Goal: Complete application form

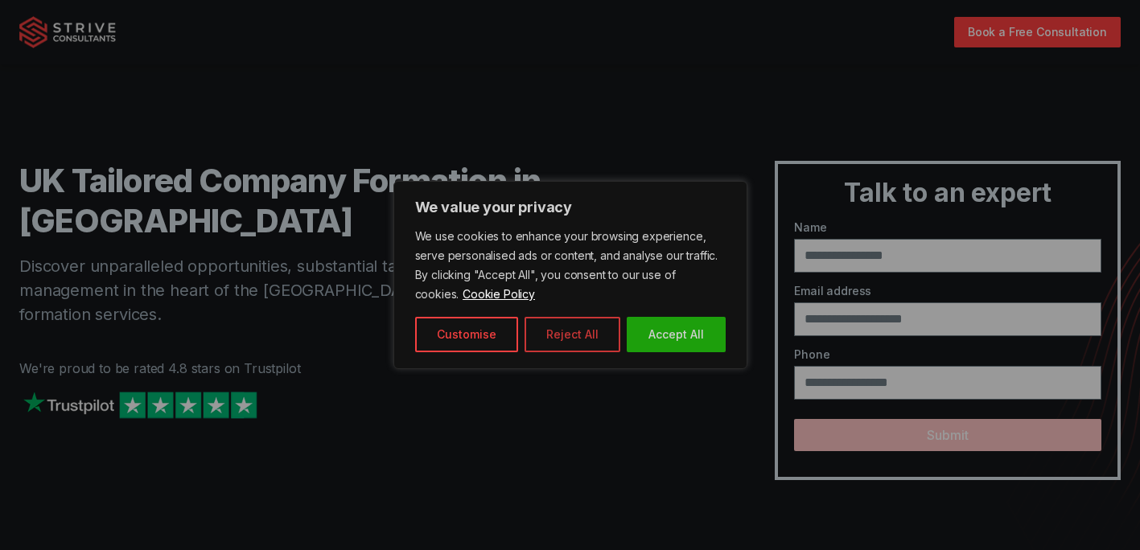
click at [580, 331] on button "Reject All" at bounding box center [572, 334] width 96 height 35
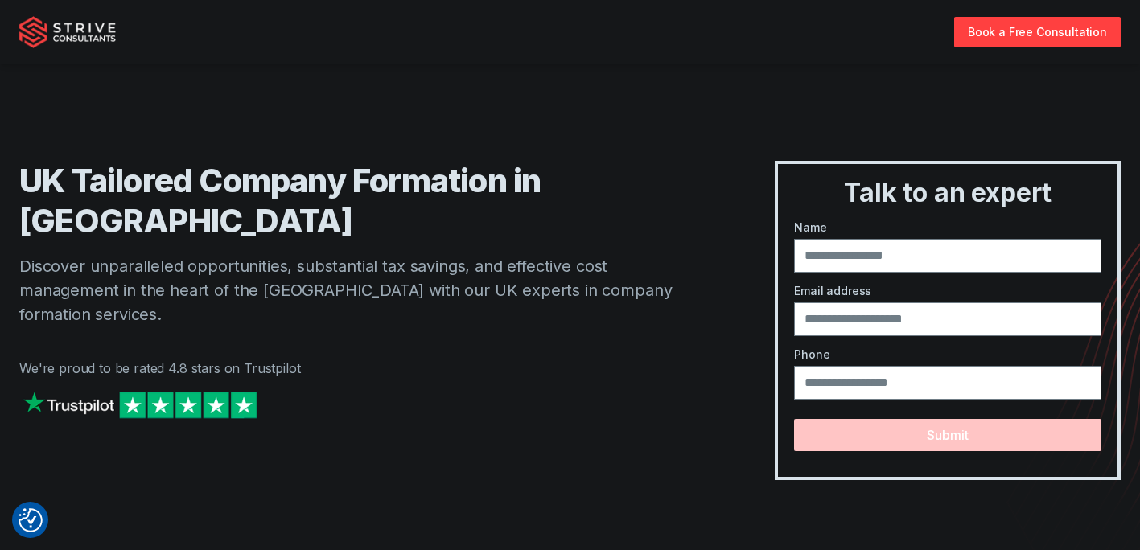
click at [97, 23] on img "Strive Consultants" at bounding box center [67, 32] width 97 height 32
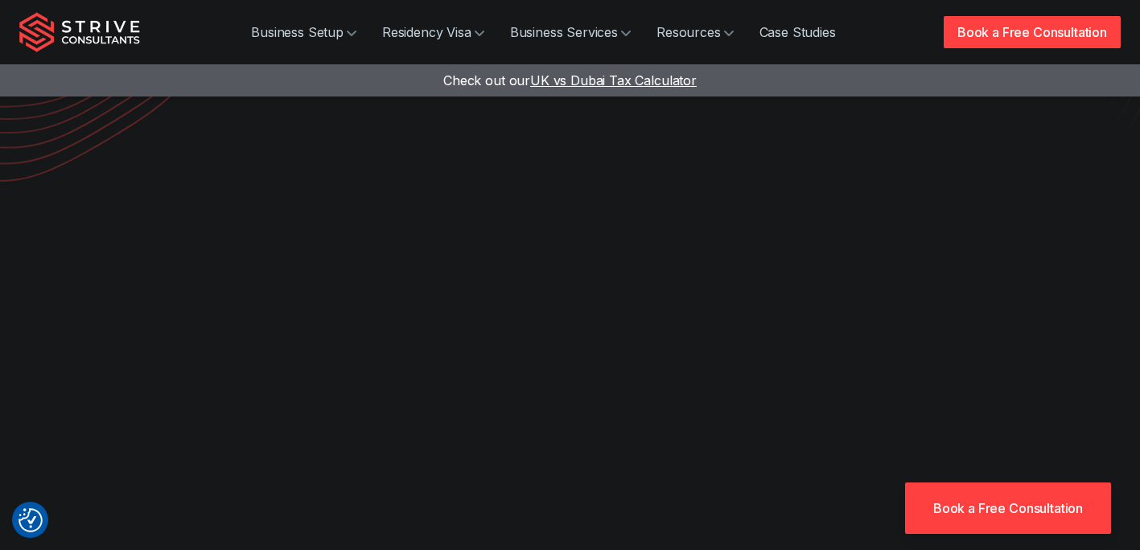
scroll to position [322, 0]
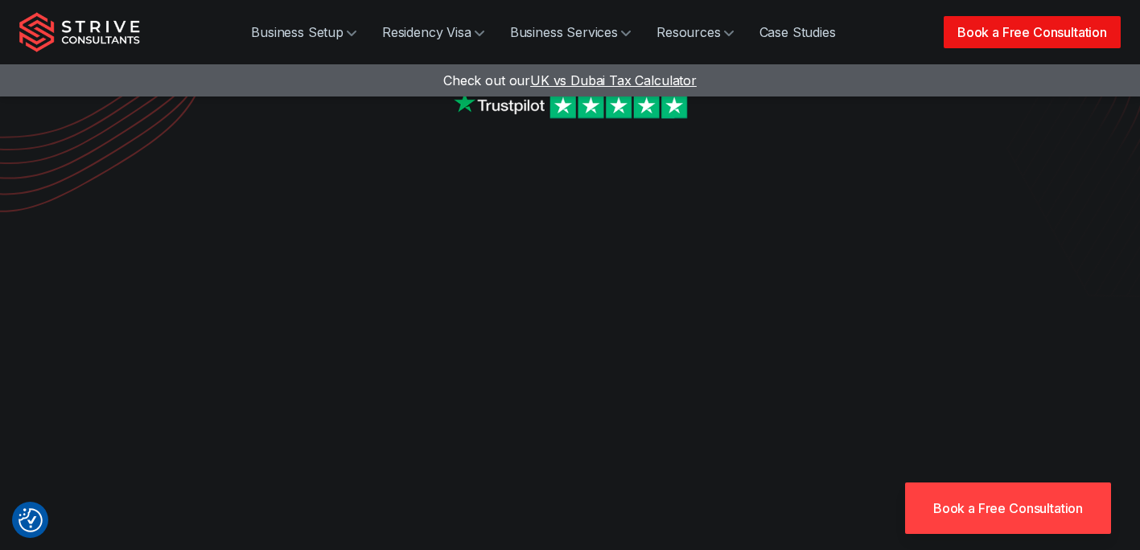
click at [981, 31] on link "Book a Free Consultation" at bounding box center [1031, 32] width 177 height 32
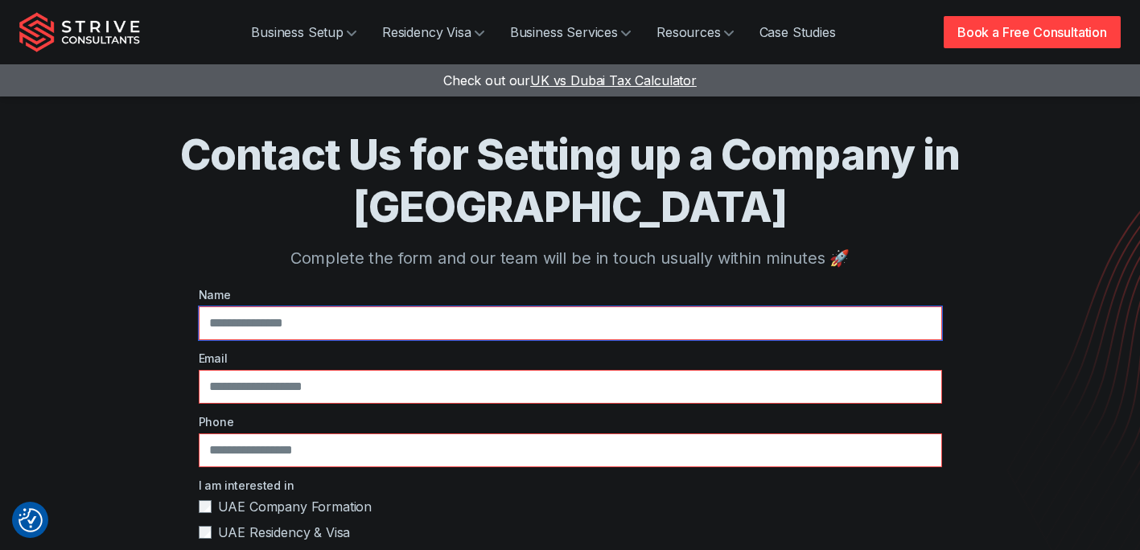
click at [437, 306] on input "text" at bounding box center [570, 323] width 743 height 34
type input "*****"
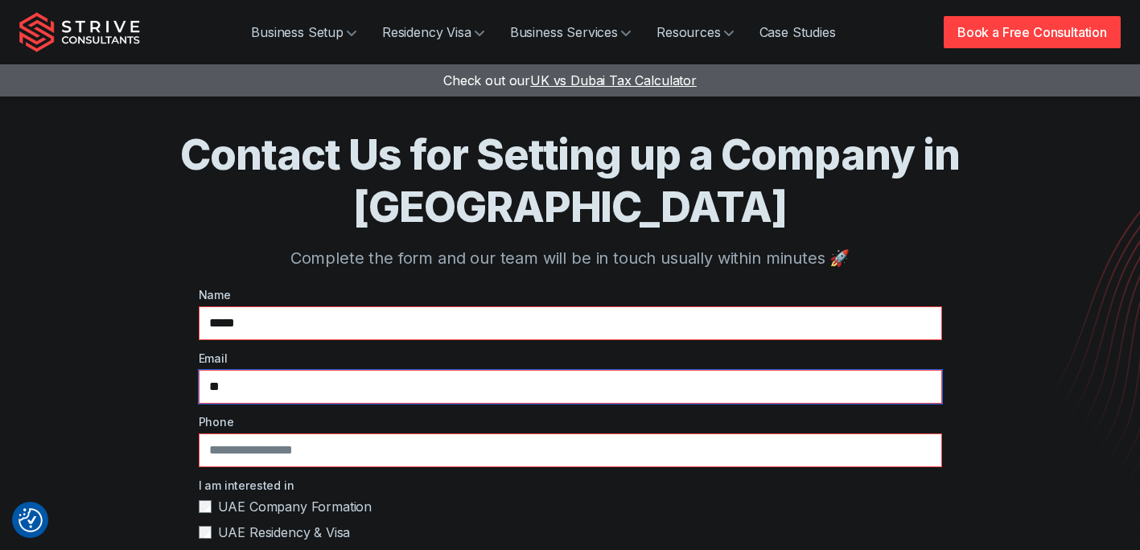
type input "*"
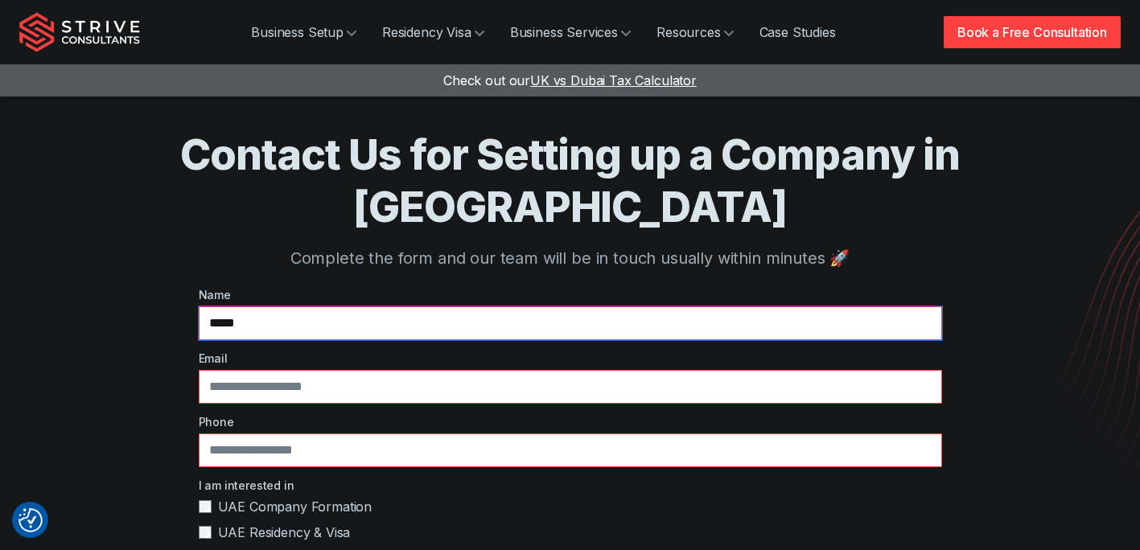
drag, startPoint x: 442, startPoint y: 271, endPoint x: 241, endPoint y: 241, distance: 202.5
click at [241, 286] on div "Name *****" at bounding box center [570, 313] width 743 height 54
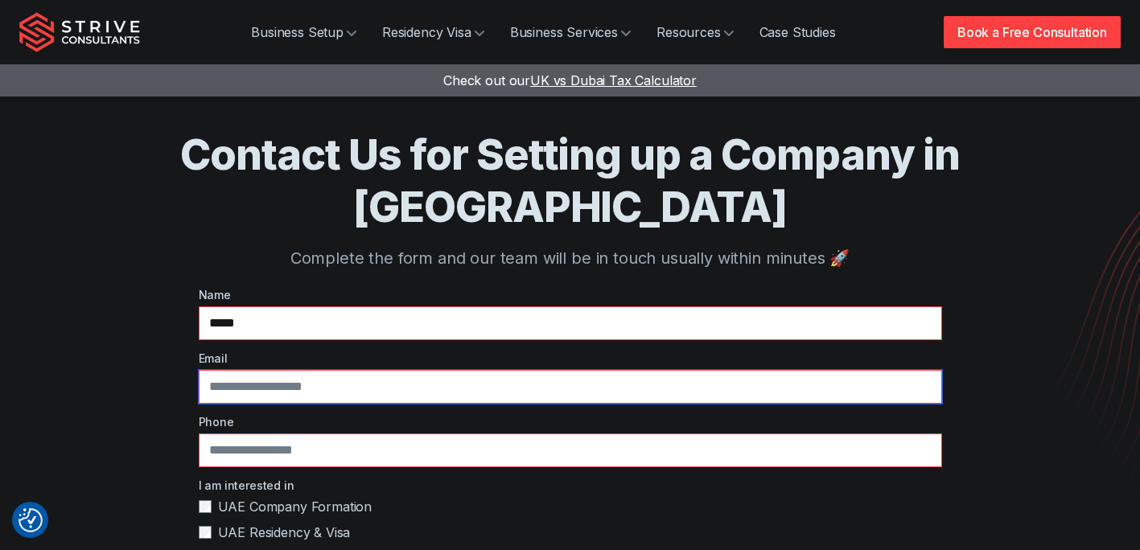
click at [312, 370] on input "email" at bounding box center [570, 387] width 743 height 34
type input "**********"
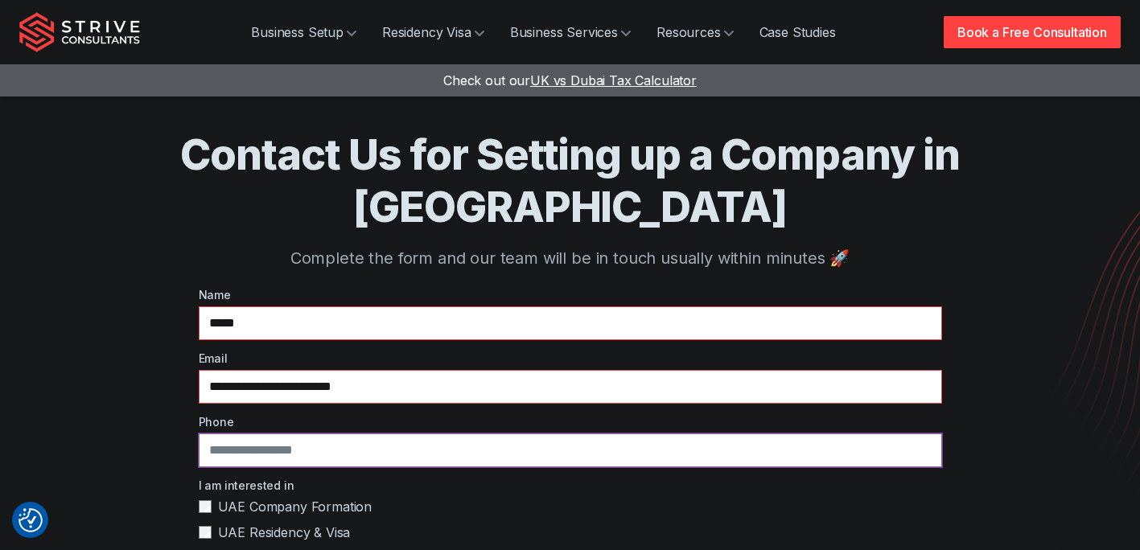
click at [355, 434] on input "tel" at bounding box center [570, 451] width 743 height 34
type input "*"
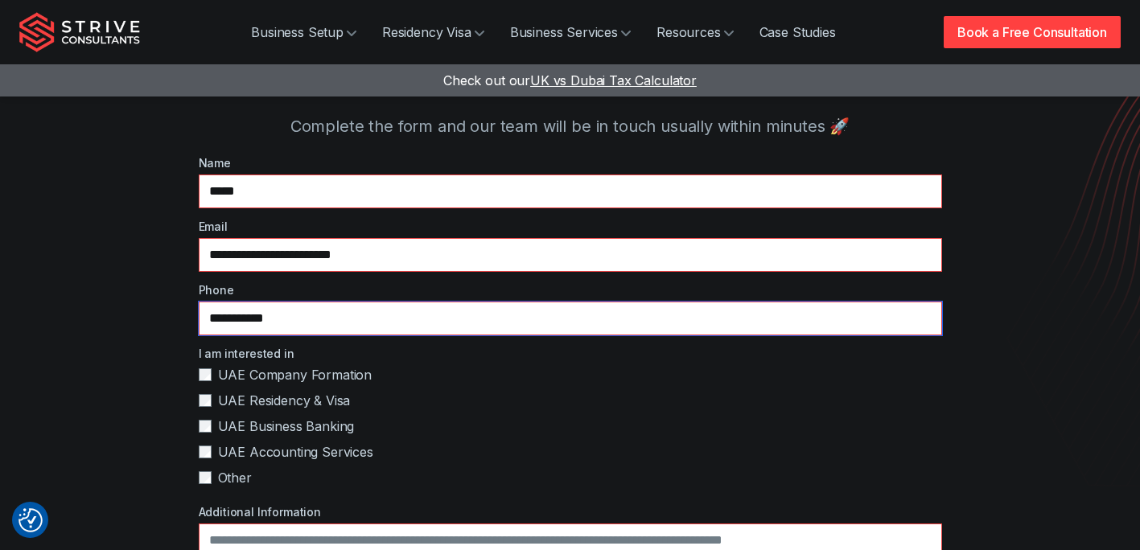
scroll to position [161, 0]
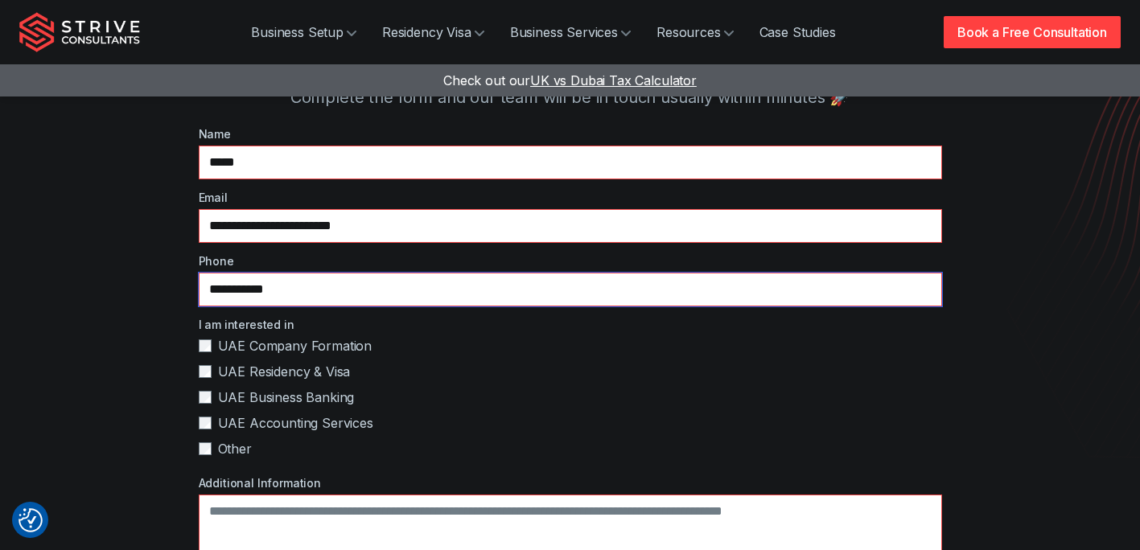
type input "**********"
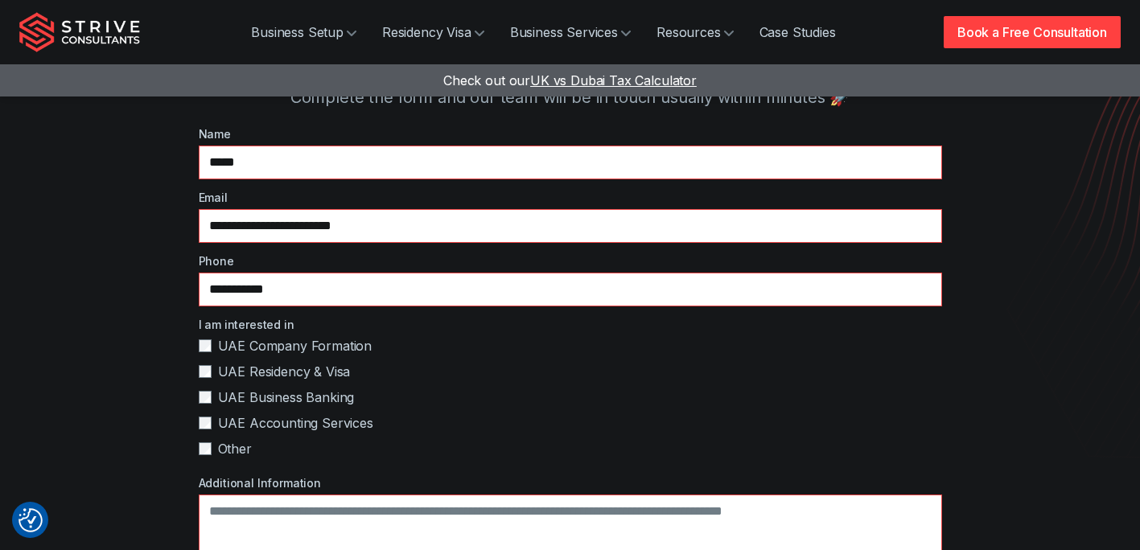
click at [225, 336] on span "UAE Company Formation" at bounding box center [295, 345] width 154 height 19
click at [226, 362] on span "UAE Residency & Visa" at bounding box center [284, 371] width 133 height 19
click at [223, 355] on div "I am interested in UAE Company Formation UAE Residency & Visa UAE Business Bank…" at bounding box center [570, 390] width 743 height 149
click at [229, 413] on span "UAE Accounting Services" at bounding box center [295, 422] width 155 height 19
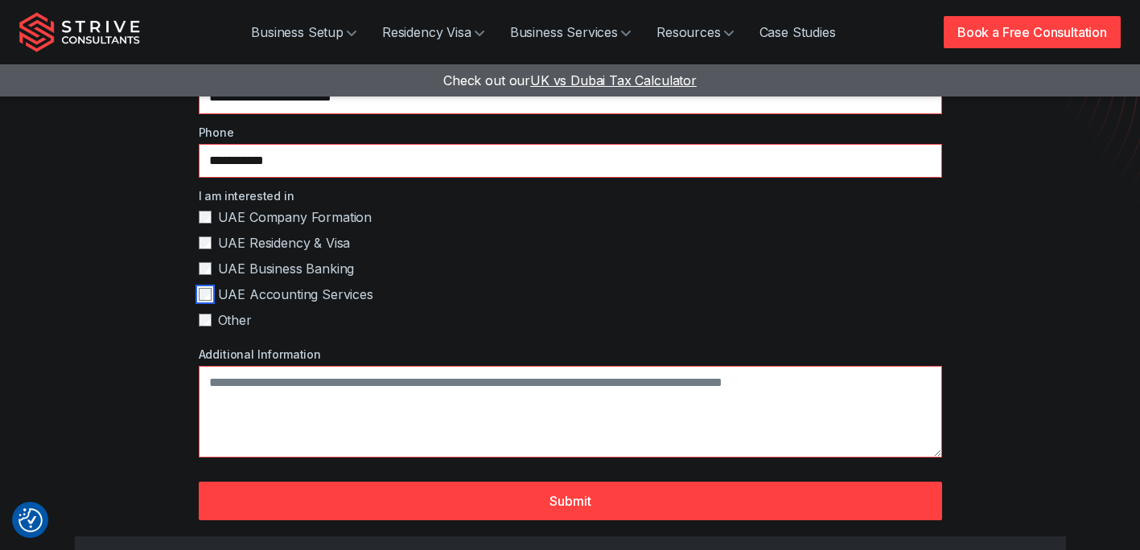
scroll to position [402, 0]
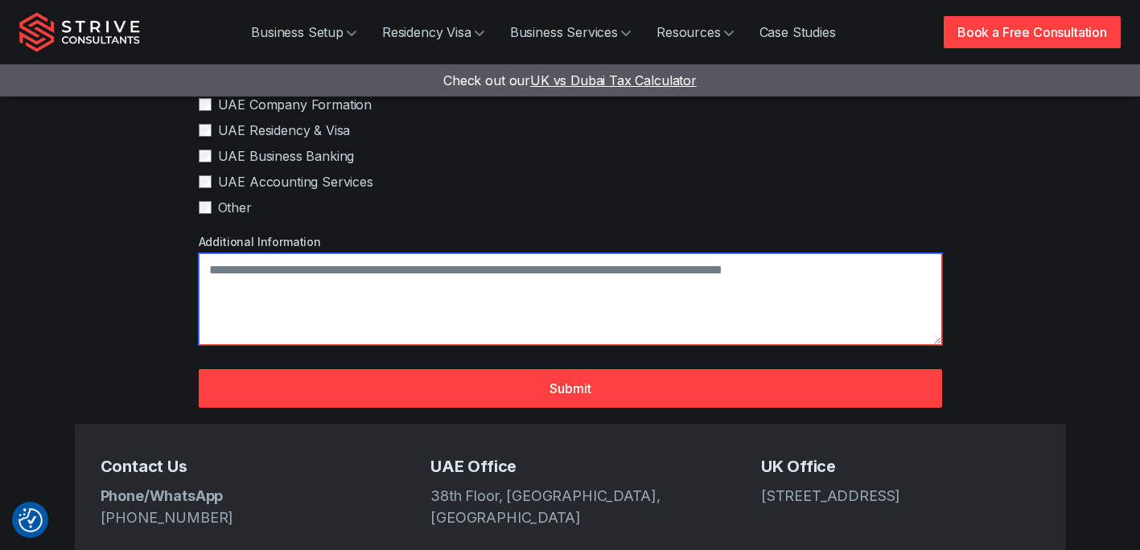
click at [442, 260] on textarea "Additional Information" at bounding box center [570, 299] width 743 height 92
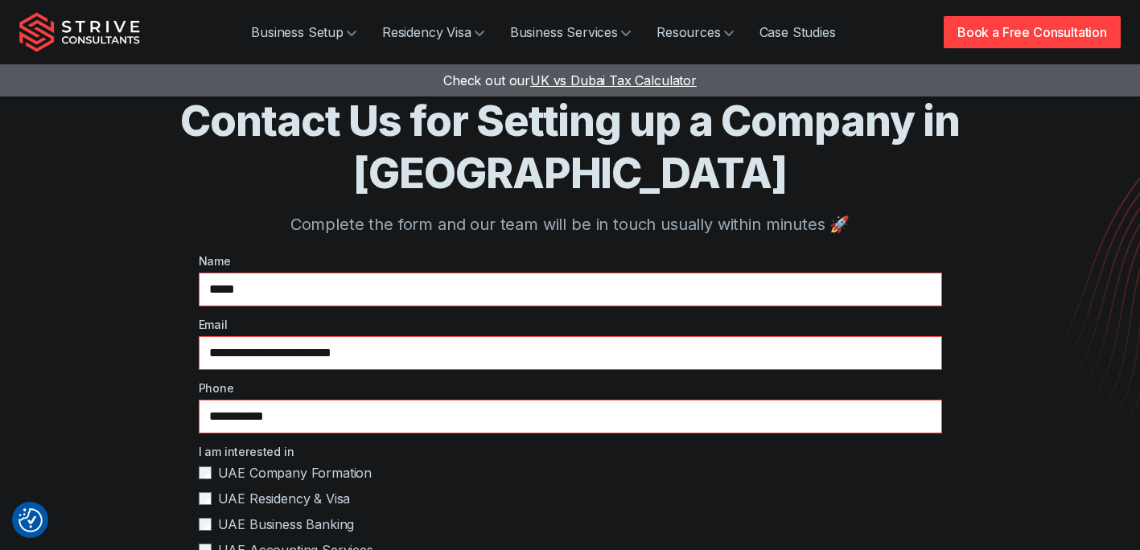
scroll to position [0, 0]
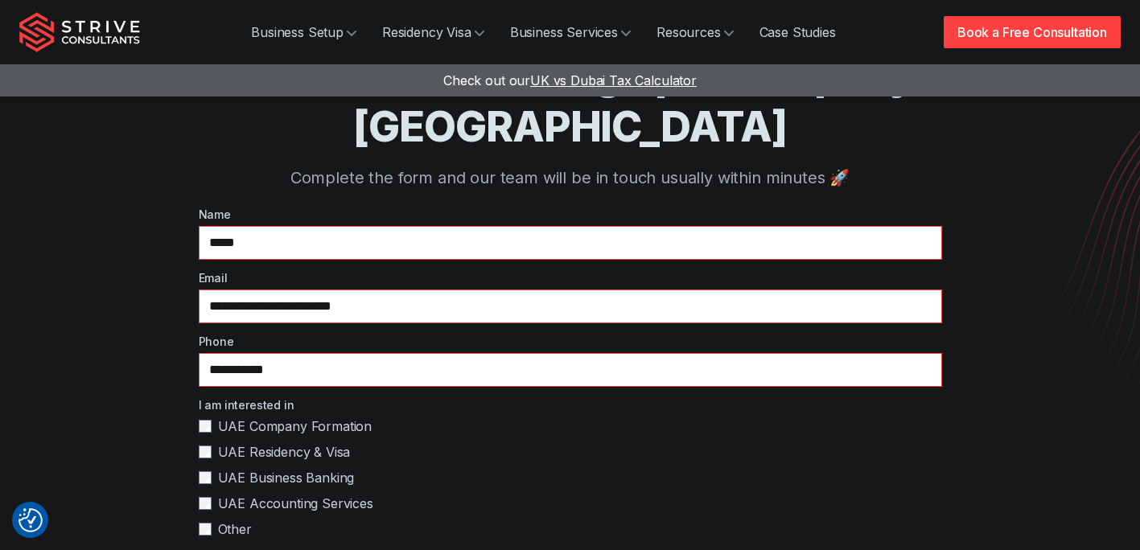
click at [321, 468] on span "UAE Business Banking" at bounding box center [286, 477] width 137 height 19
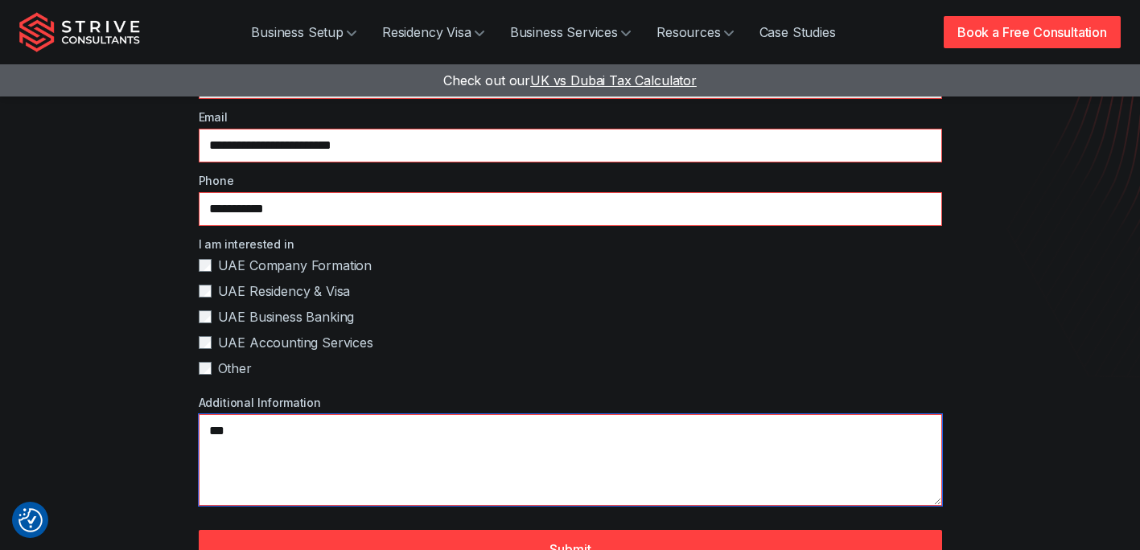
click at [473, 414] on textarea "***" at bounding box center [570, 460] width 743 height 92
type textarea "*"
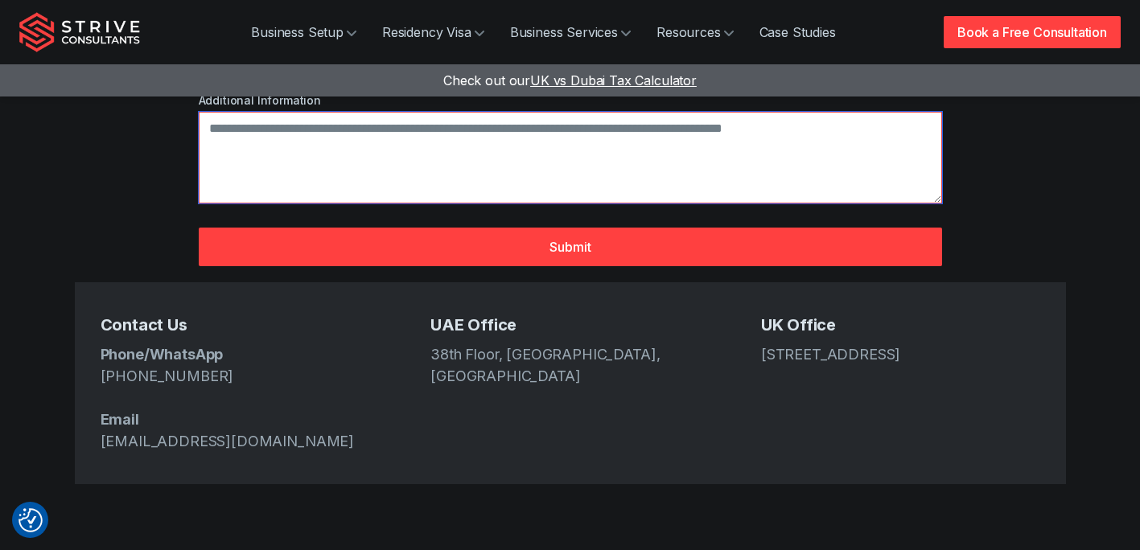
scroll to position [483, 0]
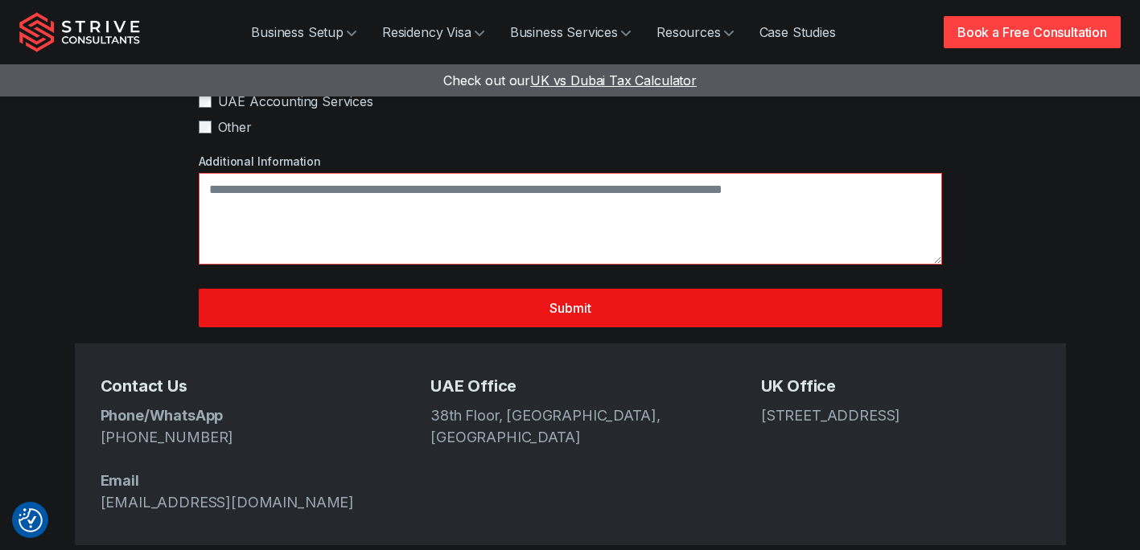
click at [583, 289] on button "Submit" at bounding box center [570, 308] width 743 height 39
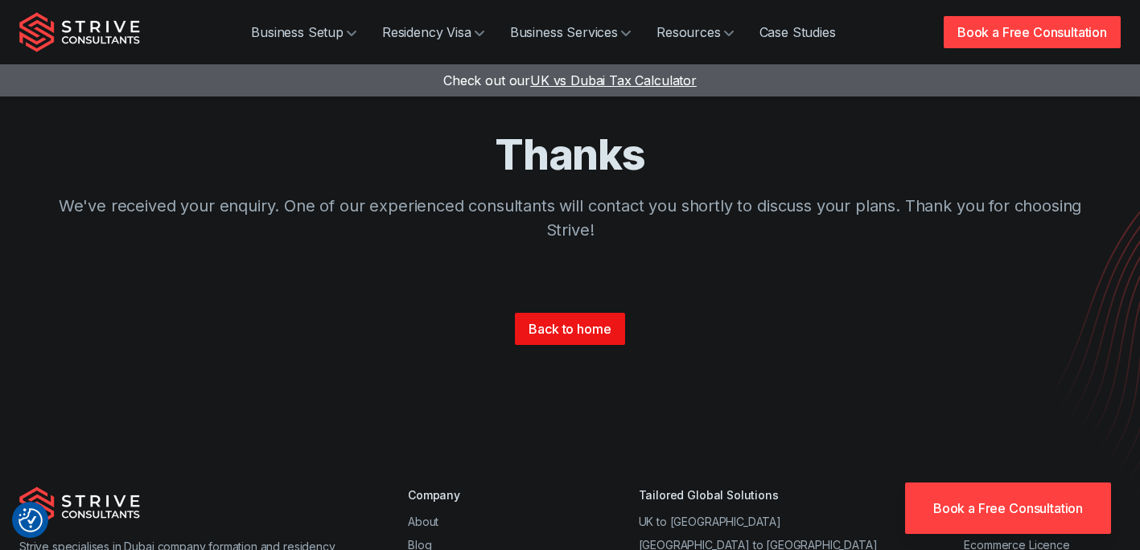
click at [564, 330] on link "Back to home" at bounding box center [569, 329] width 109 height 32
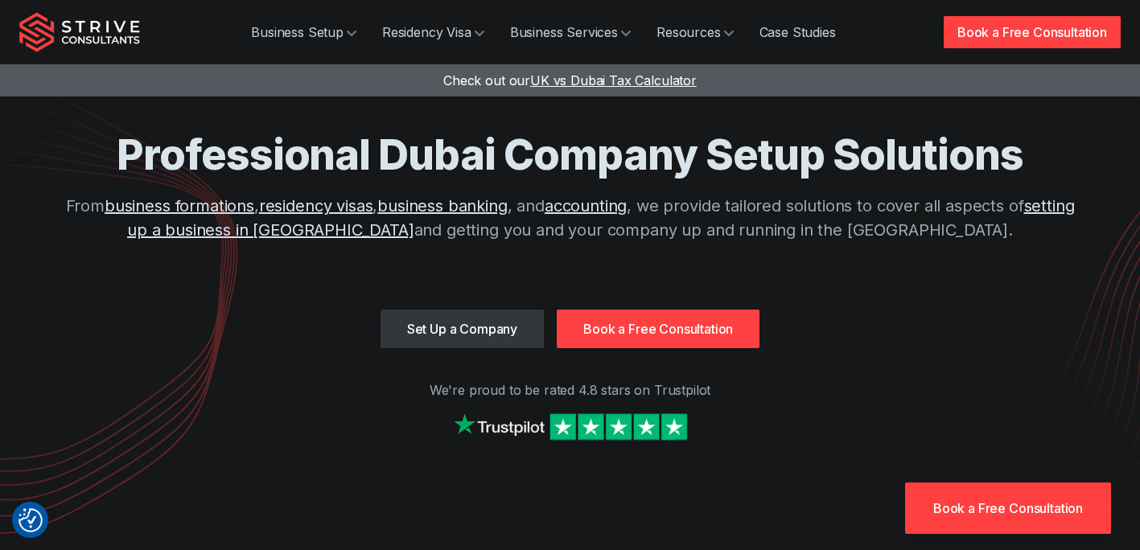
click at [648, 425] on img at bounding box center [570, 426] width 241 height 35
